Goal: Share content: Share content

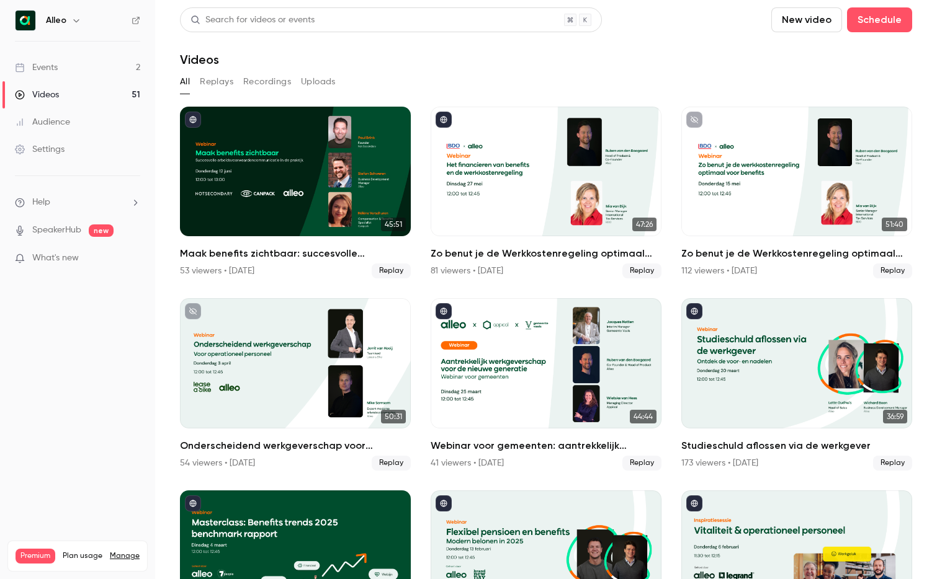
click at [96, 63] on link "Events 2" at bounding box center [77, 67] width 155 height 27
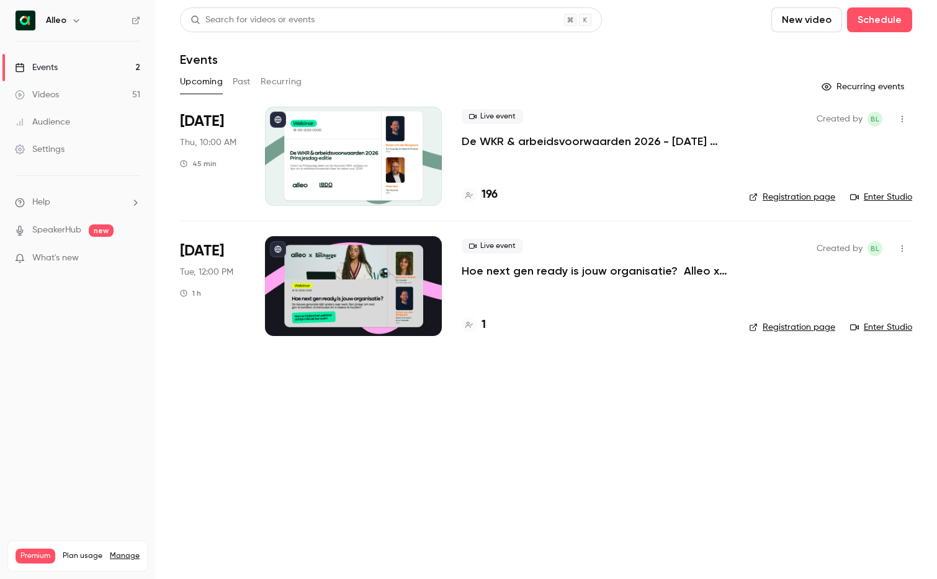
click at [600, 140] on p "De WKR & arbeidsvoorwaarden 2026 - [DATE] editie" at bounding box center [594, 141] width 267 height 15
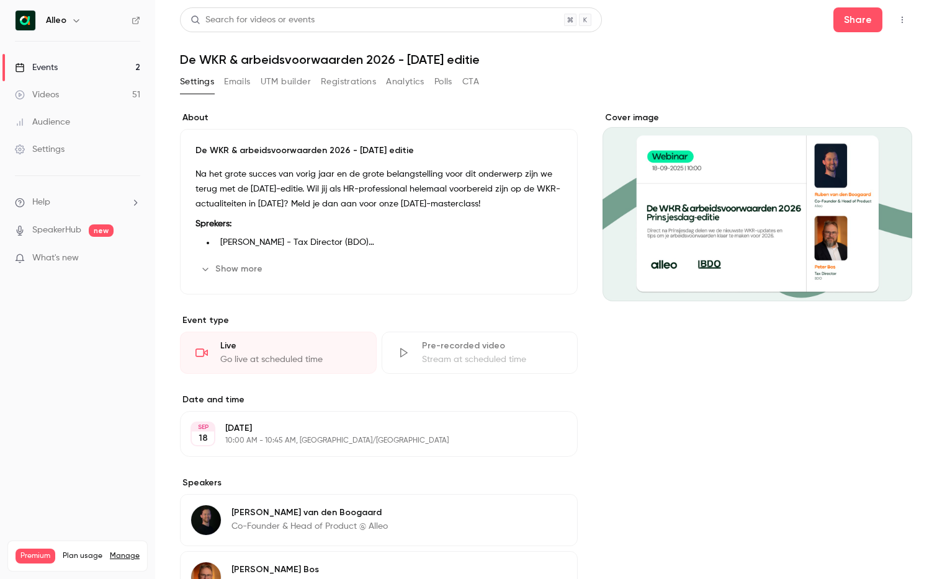
click at [63, 69] on link "Events 2" at bounding box center [77, 67] width 155 height 27
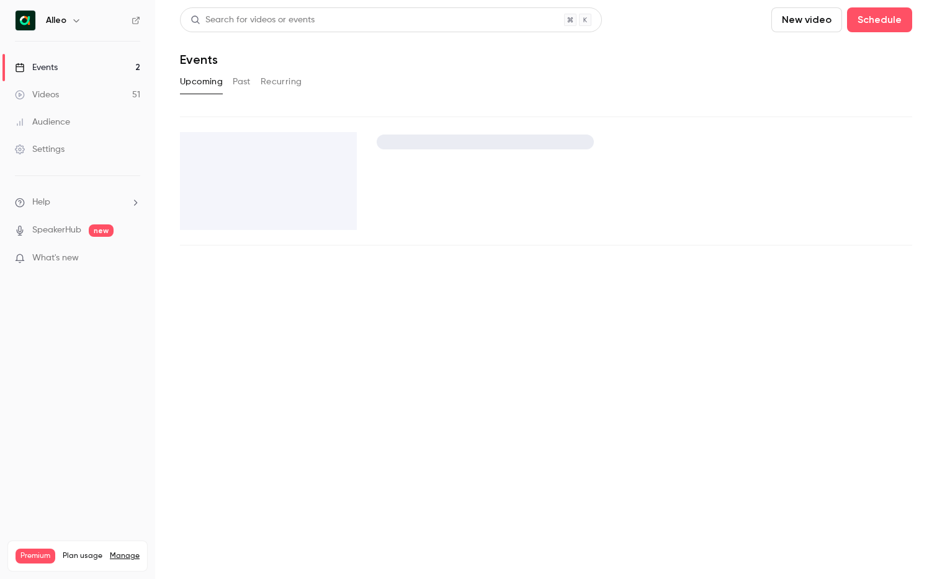
click at [63, 69] on link "Events 2" at bounding box center [77, 67] width 155 height 27
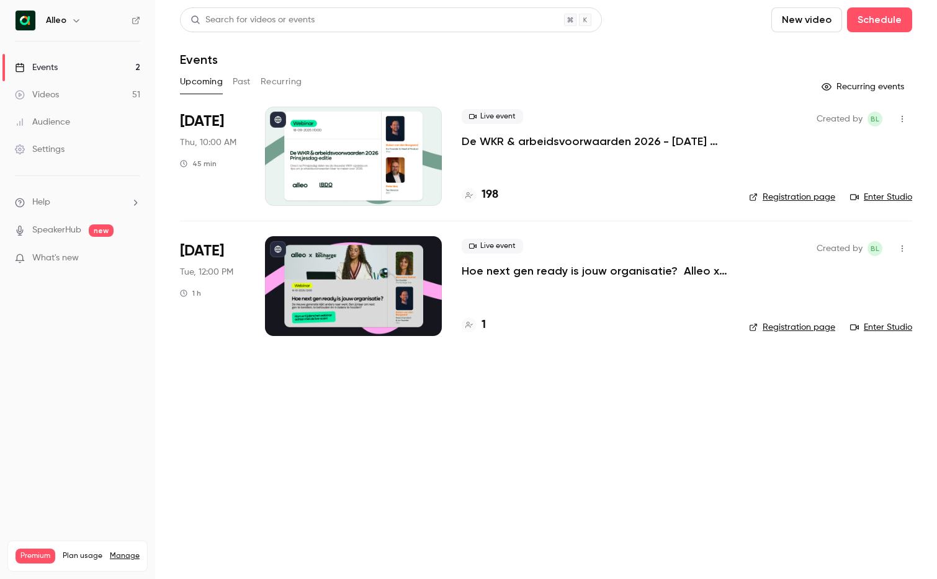
click at [134, 63] on link "Events 2" at bounding box center [77, 67] width 155 height 27
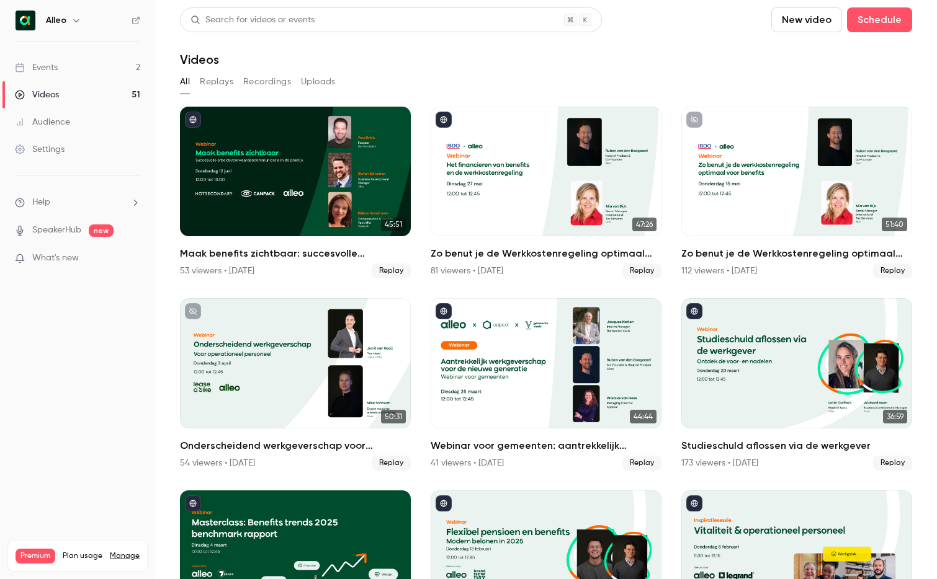
click at [91, 61] on link "Events 2" at bounding box center [77, 67] width 155 height 27
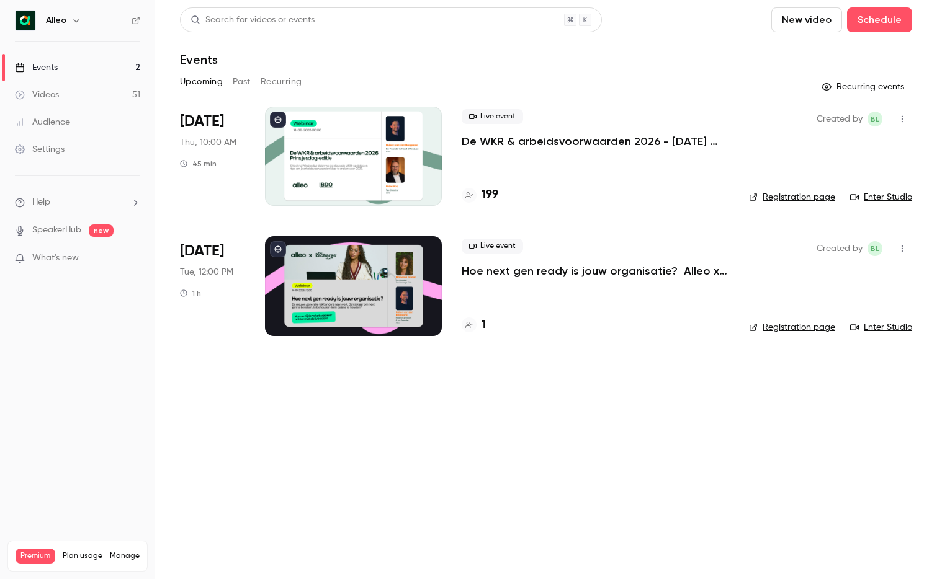
click at [543, 142] on p "De WKR & arbeidsvoorwaarden 2026 - Prinsjesdag editie" at bounding box center [594, 141] width 267 height 15
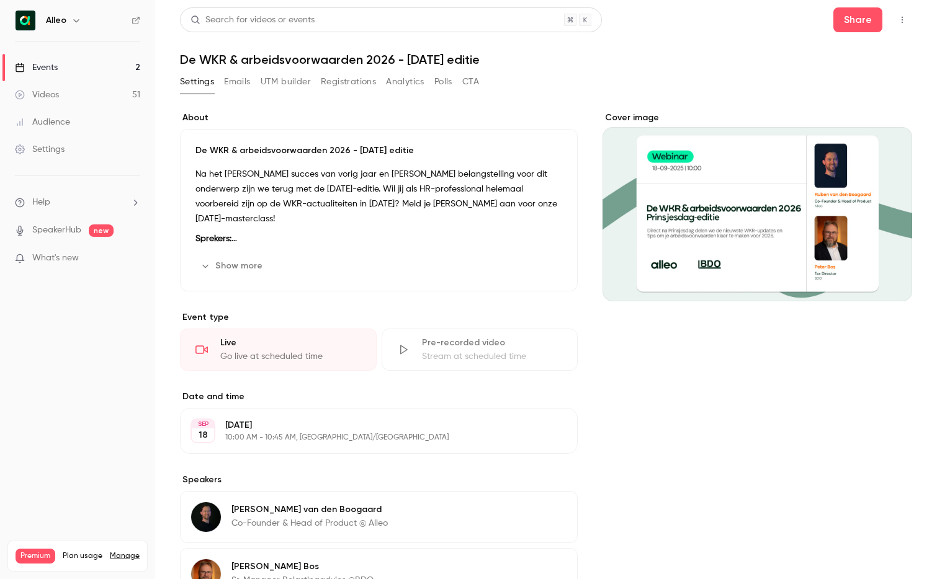
click at [349, 78] on button "Registrations" at bounding box center [348, 82] width 55 height 20
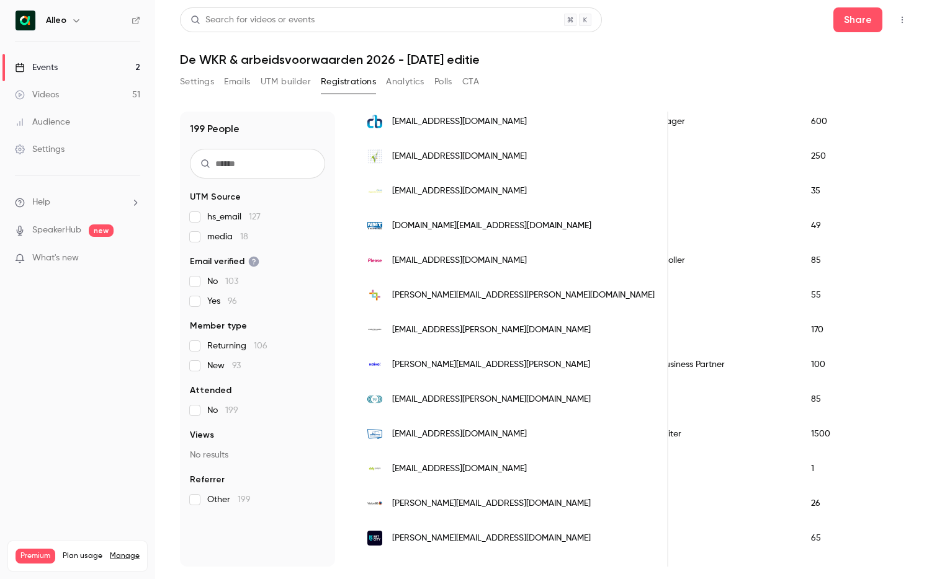
scroll to position [335, 0]
click at [110, 71] on link "Events 2" at bounding box center [77, 67] width 155 height 27
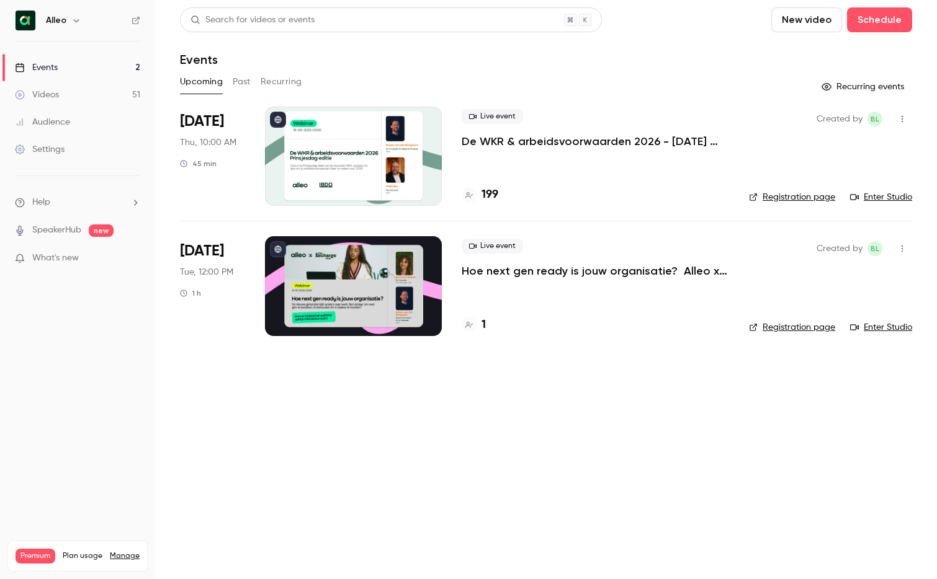
click at [515, 146] on p "De WKR & arbeidsvoorwaarden 2026 - [DATE] editie" at bounding box center [594, 141] width 267 height 15
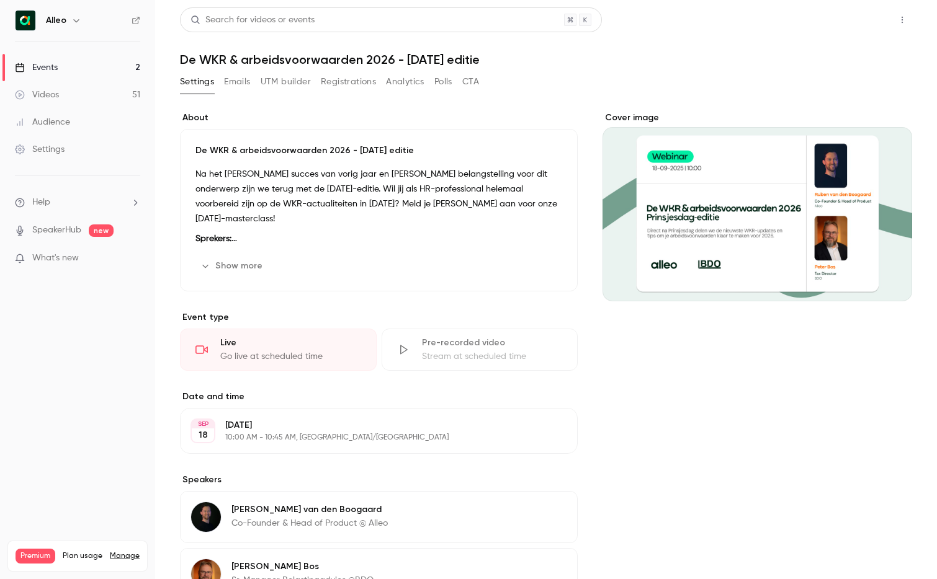
click at [865, 17] on button "Share" at bounding box center [857, 19] width 49 height 25
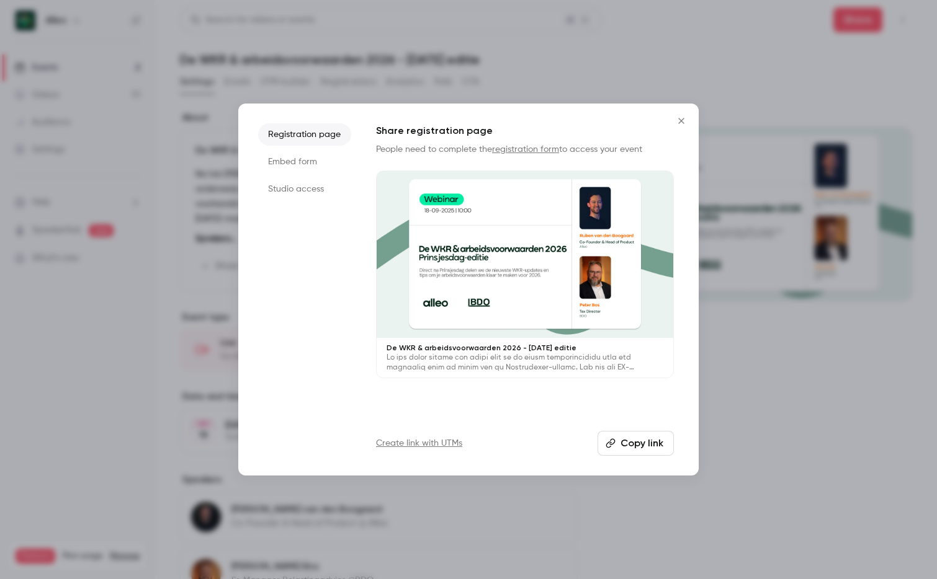
click at [644, 437] on button "Copy link" at bounding box center [635, 443] width 76 height 25
click at [680, 118] on icon "Close" at bounding box center [681, 121] width 15 height 10
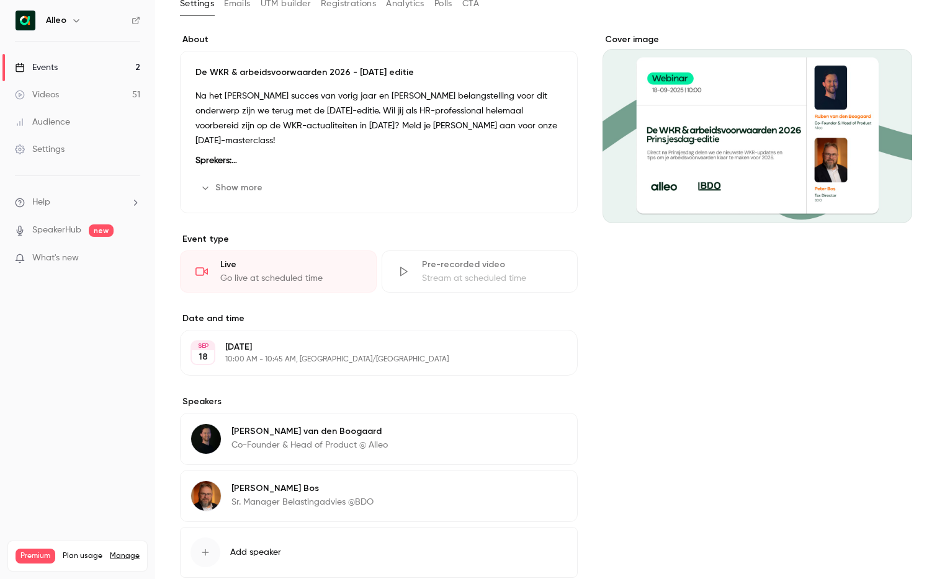
scroll to position [79, 0]
click at [104, 68] on link "Events 2" at bounding box center [77, 67] width 155 height 27
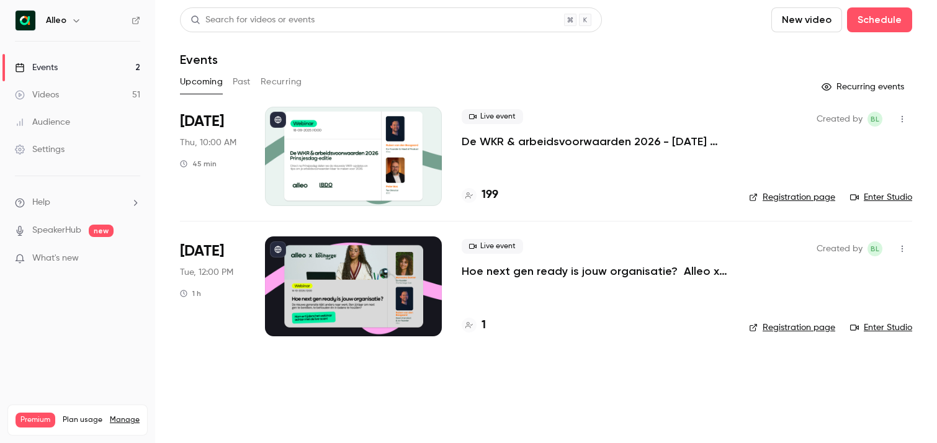
click at [523, 142] on p "De WKR & arbeidsvoorwaarden 2026 - [DATE] editie" at bounding box center [594, 141] width 267 height 15
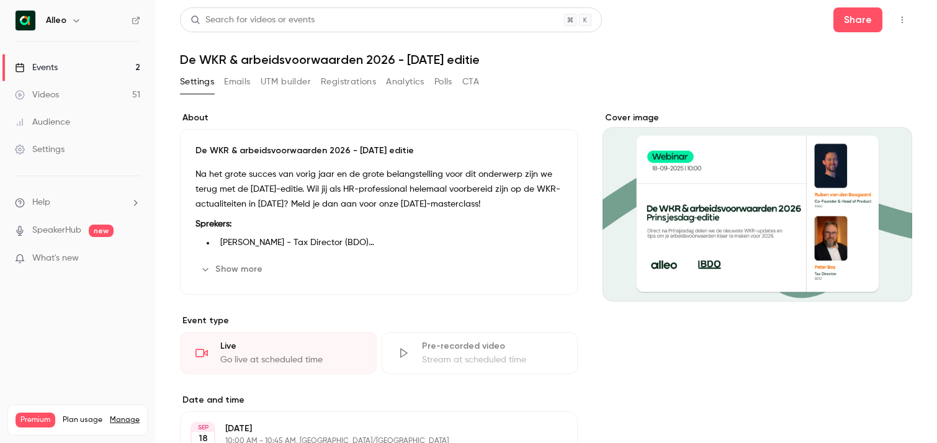
click at [893, 15] on button "button" at bounding box center [902, 20] width 20 height 20
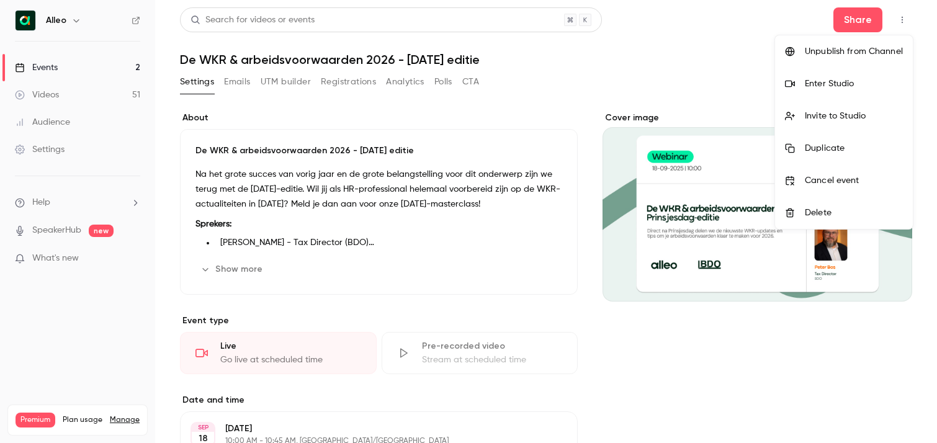
click at [867, 16] on div at bounding box center [468, 221] width 937 height 443
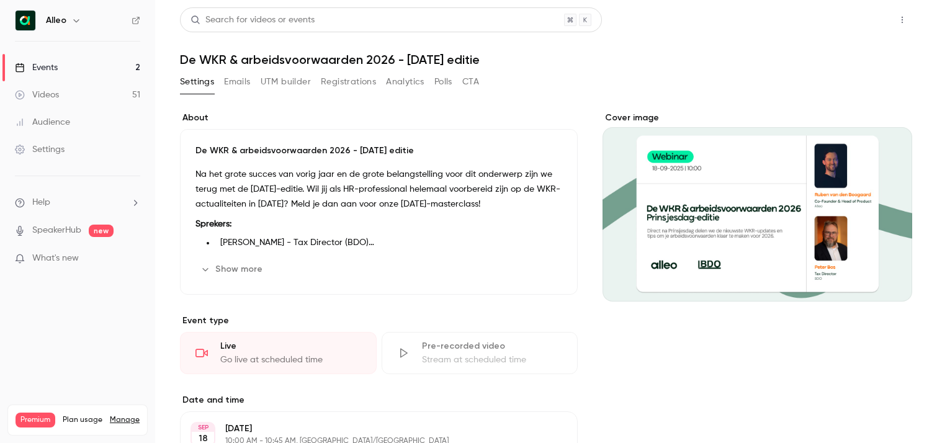
click at [855, 19] on button "Share" at bounding box center [857, 19] width 49 height 25
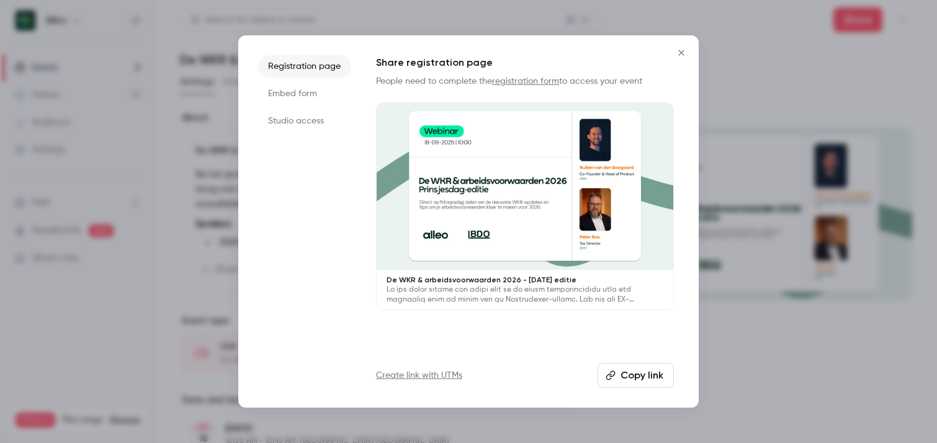
click at [626, 367] on button "Copy link" at bounding box center [635, 375] width 76 height 25
click at [680, 53] on icon "Close" at bounding box center [681, 53] width 6 height 6
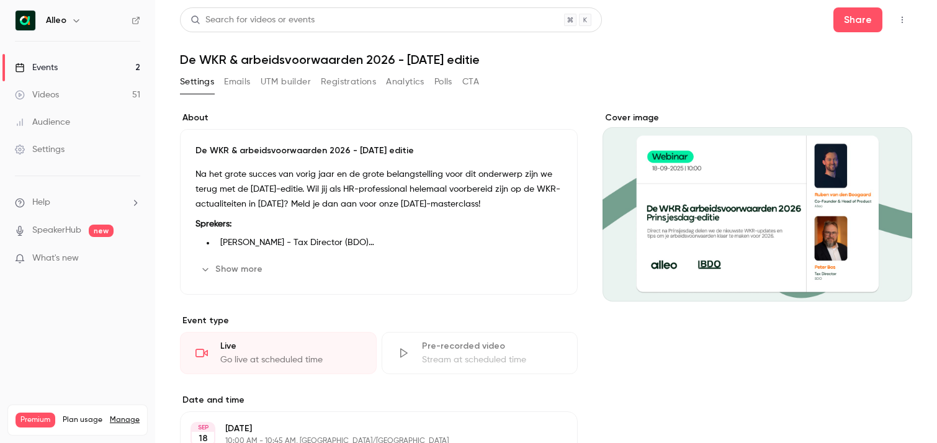
click at [73, 66] on link "Events 2" at bounding box center [77, 67] width 155 height 27
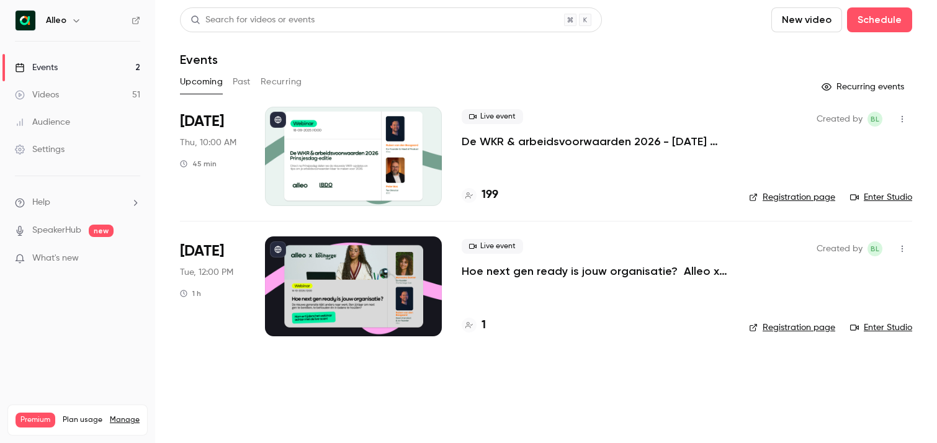
click at [97, 64] on link "Events 2" at bounding box center [77, 67] width 155 height 27
